Goal: Transaction & Acquisition: Purchase product/service

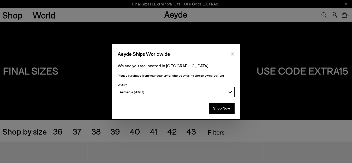
click at [292, 46] on div "Aeyde Ships Worldwide We see you are located in [GEOGRAPHIC_DATA] Please purcha…" at bounding box center [176, 81] width 352 height 75
click at [231, 54] on icon "Close" at bounding box center [233, 54] width 4 height 4
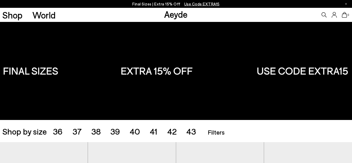
click at [112, 137] on div "Shop by size 36 37 38 39 40 41 42 43 Accessories Filters Filters Apply filters …" at bounding box center [175, 131] width 347 height 15
click at [115, 133] on span "39" at bounding box center [115, 131] width 10 height 10
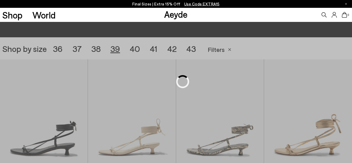
scroll to position [98, 0]
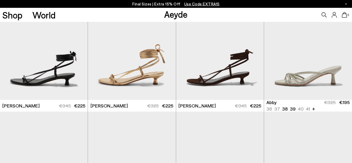
scroll to position [161, 0]
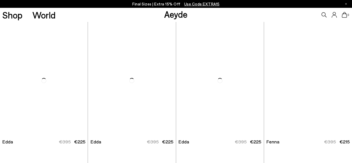
scroll to position [1205, 0]
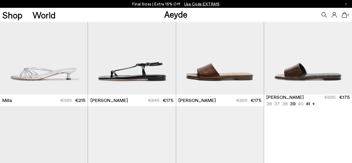
scroll to position [1247, 0]
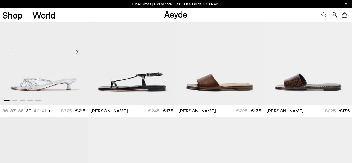
click at [78, 52] on div "Next slide" at bounding box center [77, 52] width 16 height 16
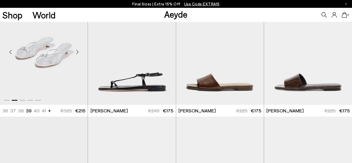
click at [78, 52] on div "Next slide" at bounding box center [77, 52] width 16 height 16
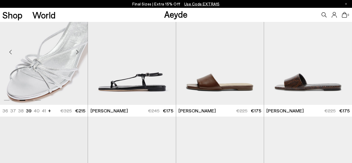
click at [78, 52] on div "Next slide" at bounding box center [77, 52] width 16 height 16
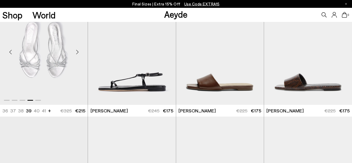
click at [78, 52] on div "Next slide" at bounding box center [77, 52] width 16 height 16
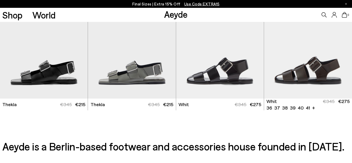
scroll to position [1560, 0]
